Goal: Task Accomplishment & Management: Use online tool/utility

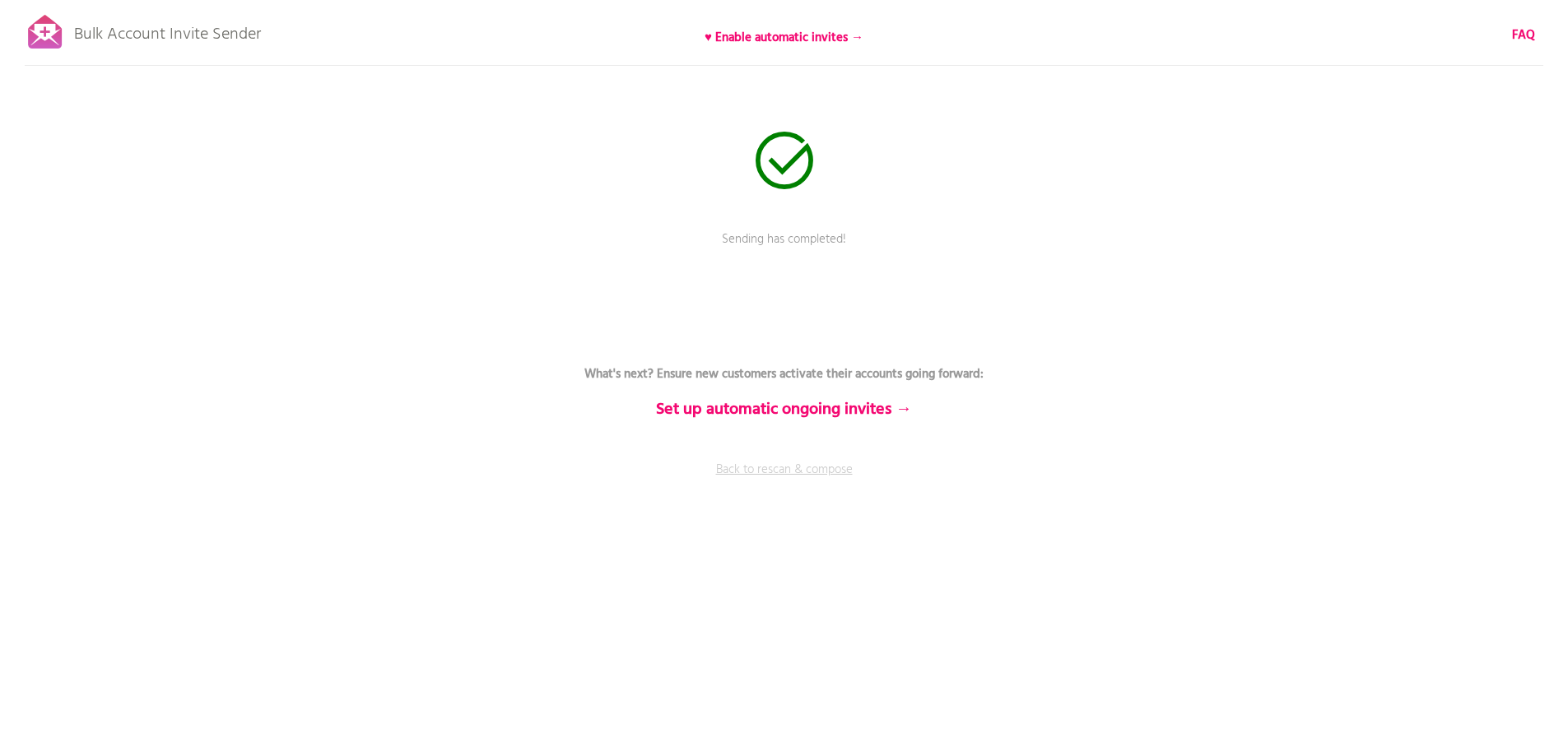
click at [768, 474] on link "Back to rescan & compose" at bounding box center [784, 480] width 494 height 41
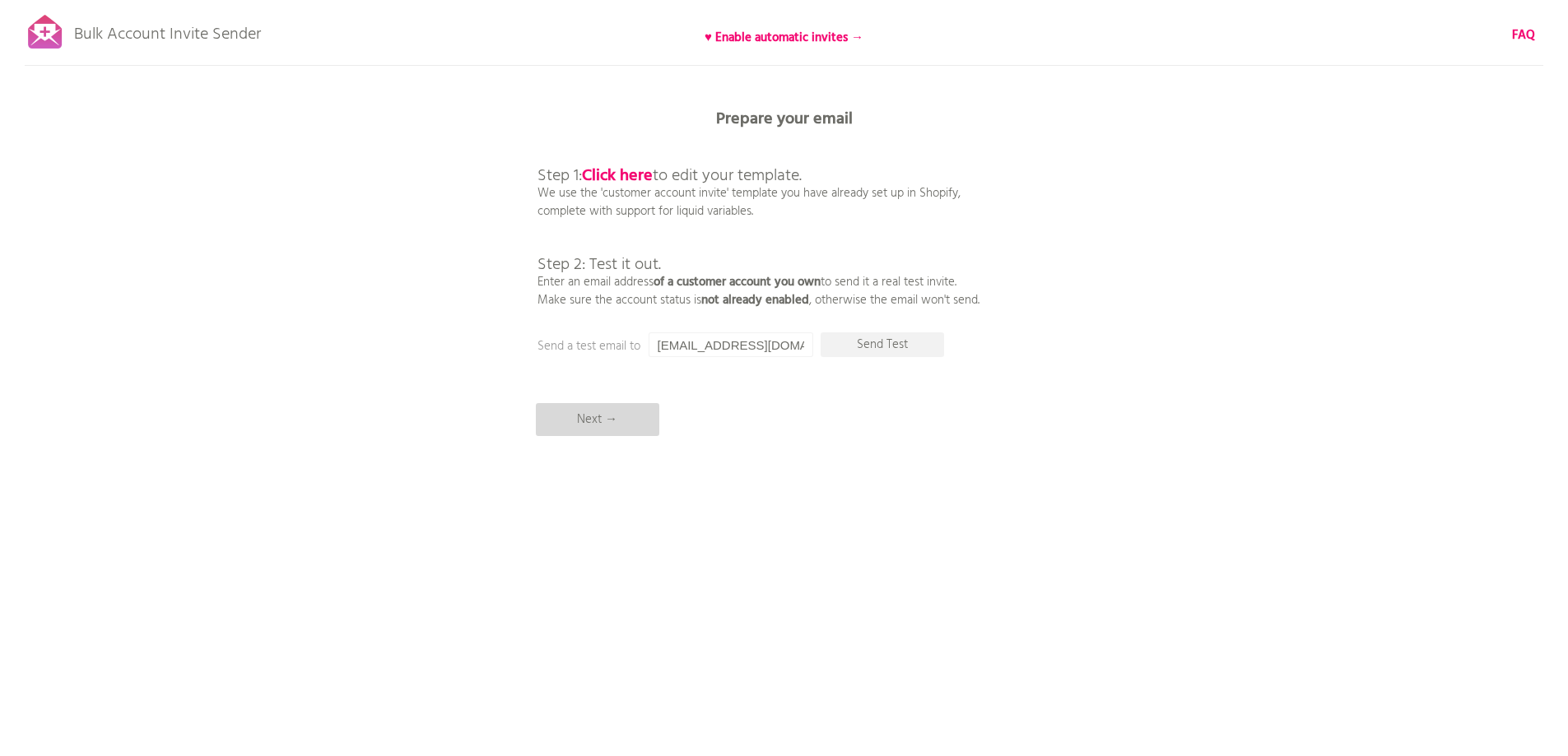
click at [591, 412] on p "Next →" at bounding box center [597, 419] width 123 height 33
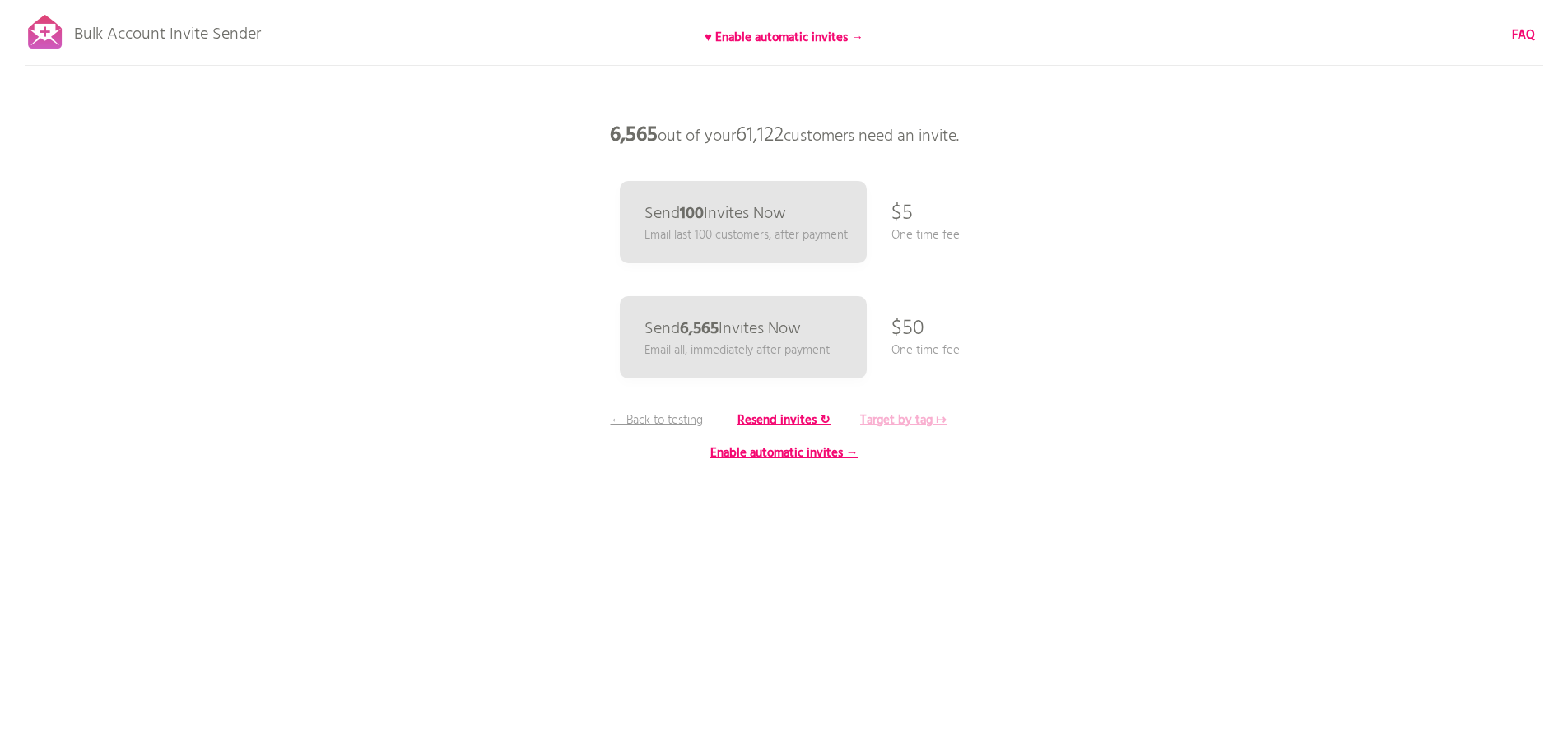
click at [893, 419] on b "Target by tag ↦" at bounding box center [903, 421] width 86 height 20
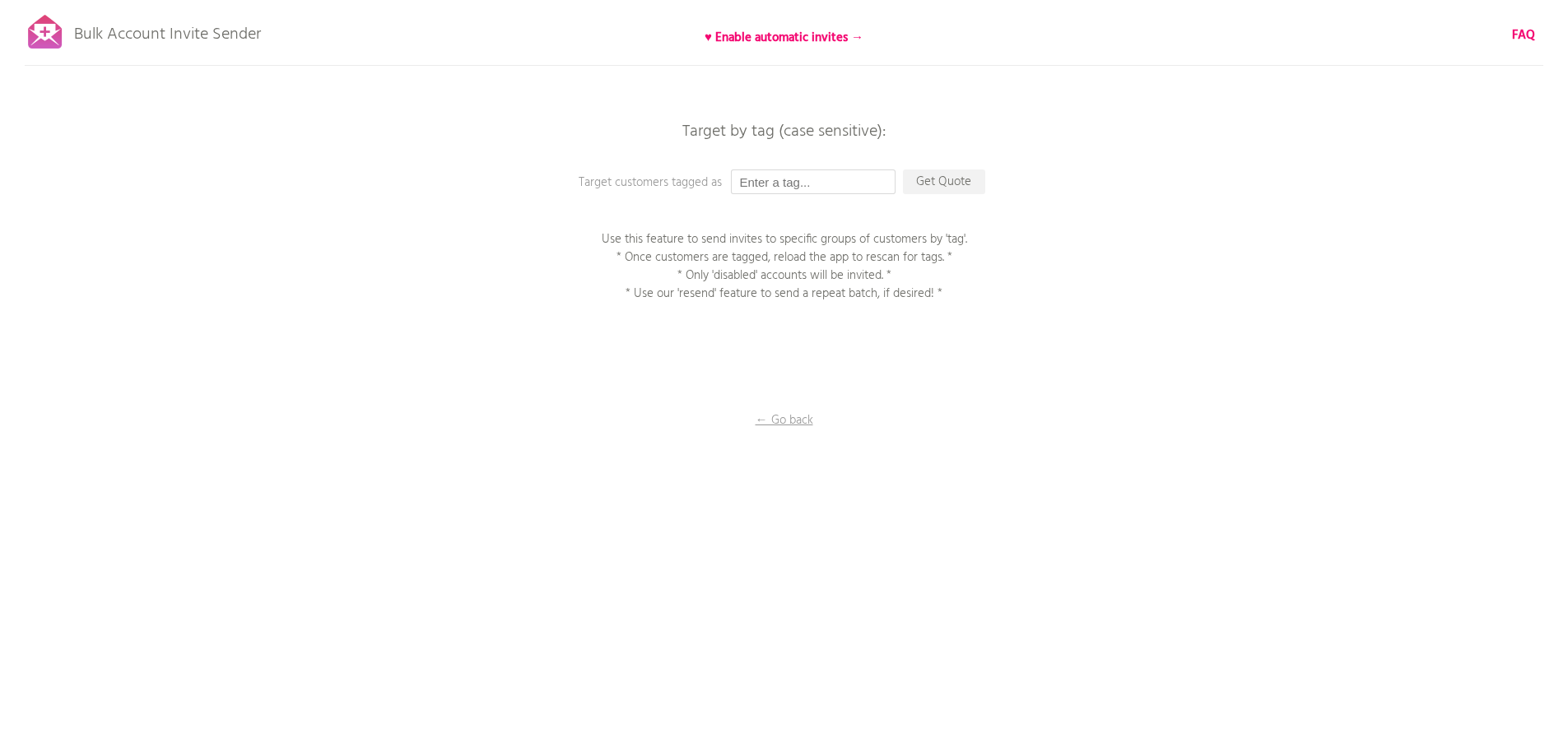
click at [783, 183] on input "text" at bounding box center [813, 182] width 165 height 25
type input "P1EE"
click at [956, 188] on p "Get Quote" at bounding box center [944, 182] width 82 height 25
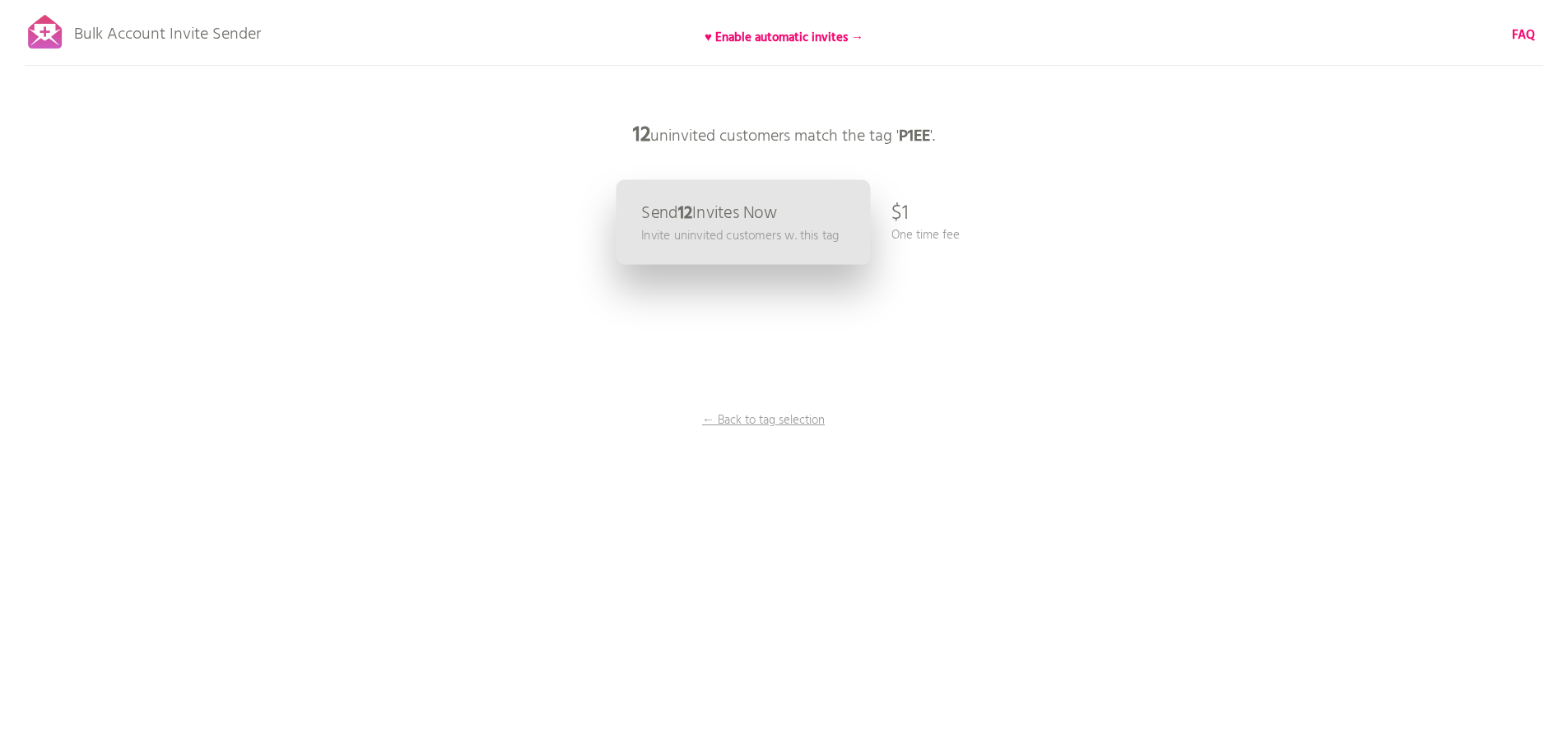
click at [767, 211] on p "Send 12 Invites Now" at bounding box center [709, 212] width 136 height 17
